Goal: Find specific page/section: Find specific page/section

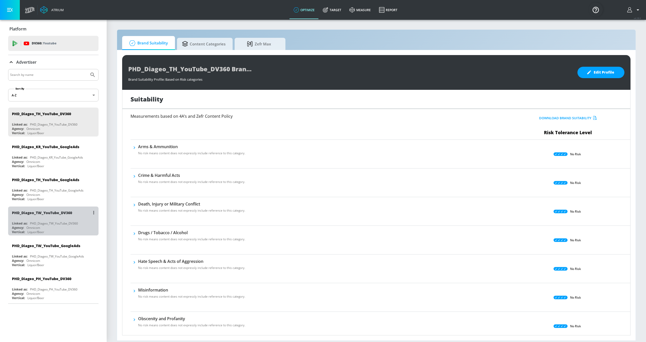
click at [72, 215] on div "PHD_Diageo_TW_YouTube_DV360" at bounding box center [42, 213] width 60 height 5
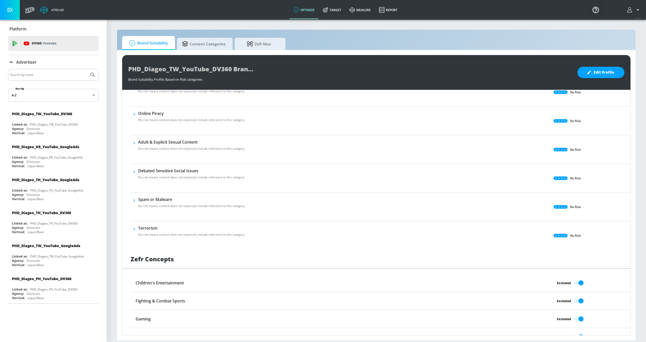
scroll to position [282, 0]
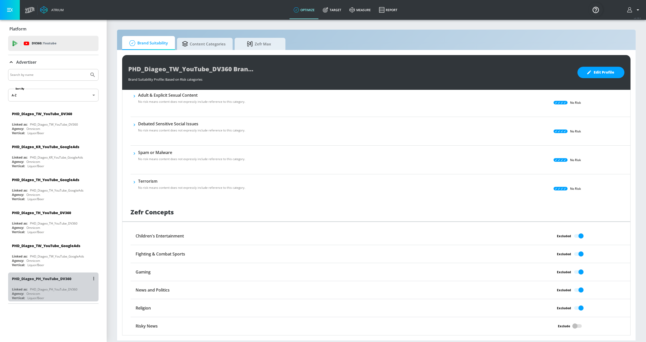
click at [69, 294] on div "Agency: Omnicom" at bounding box center [54, 294] width 85 height 4
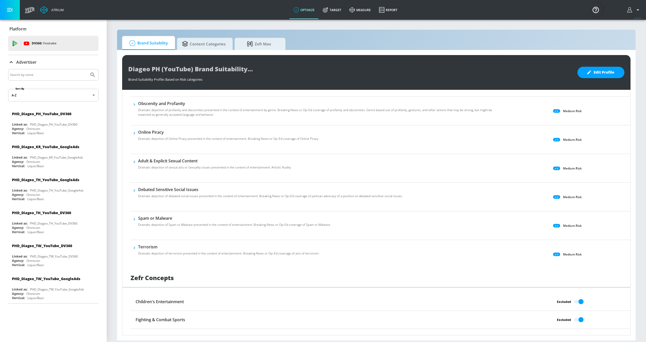
scroll to position [282, 0]
